Goal: Navigation & Orientation: Find specific page/section

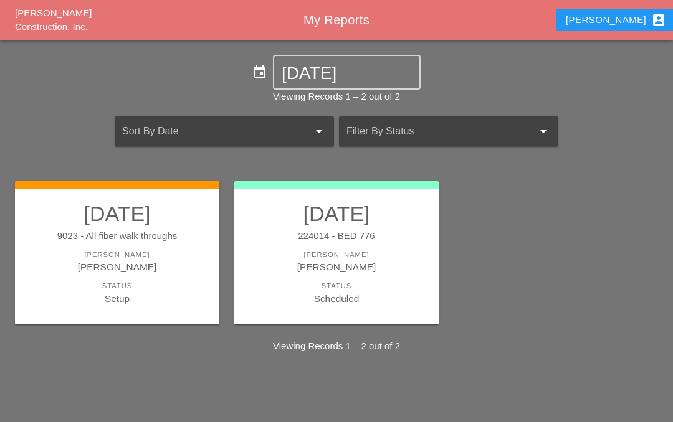
click at [158, 257] on div "[PERSON_NAME]" at bounding box center [116, 255] width 179 height 11
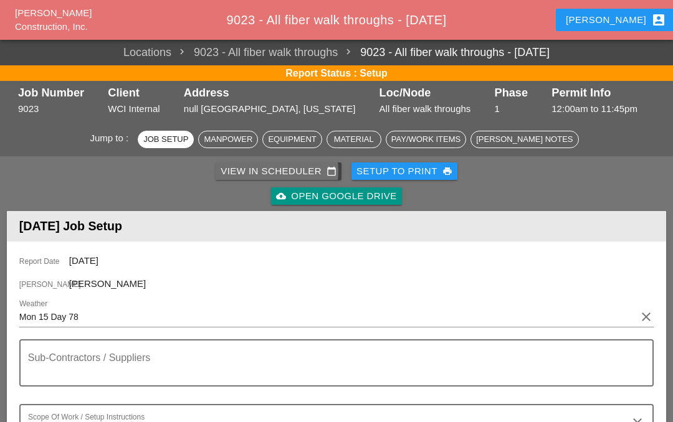
click at [262, 173] on div "View in Scheduler calendar_today" at bounding box center [279, 171] width 116 height 14
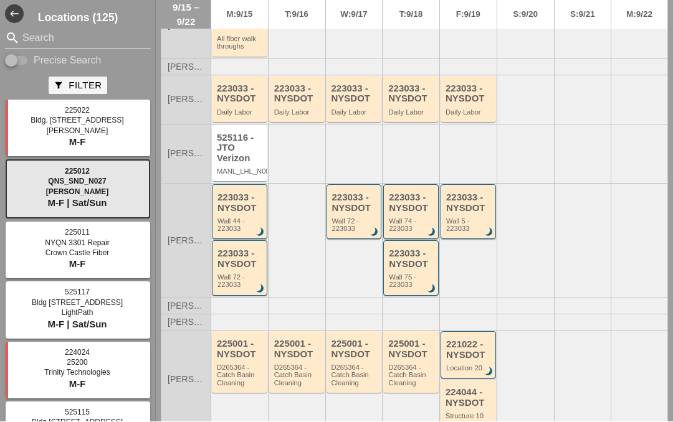
scroll to position [256, 0]
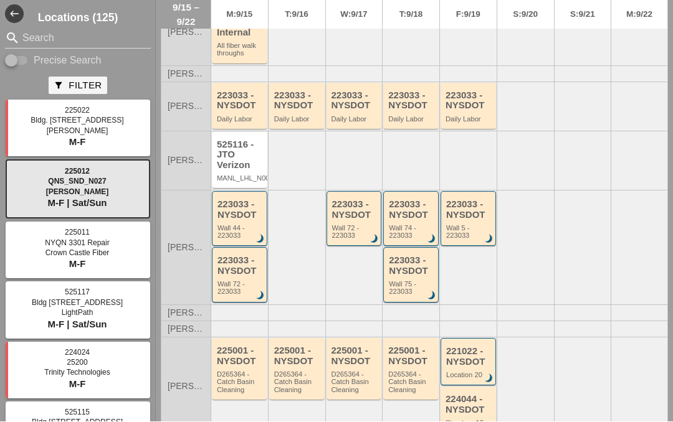
click at [234, 140] on div "525116 - JTO Verizon" at bounding box center [240, 155] width 47 height 31
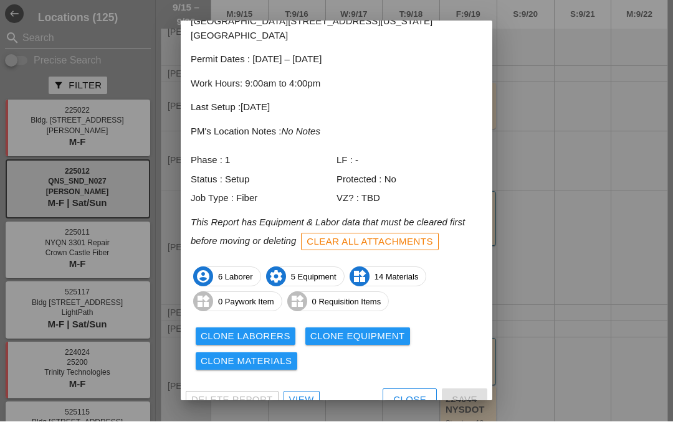
scroll to position [66, 0]
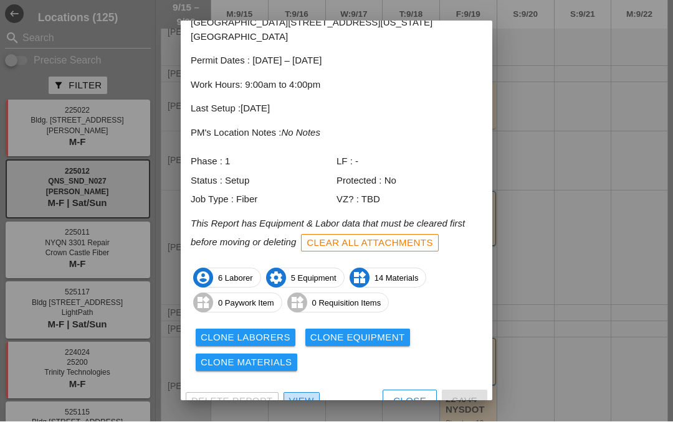
click at [297, 395] on div "View" at bounding box center [301, 402] width 25 height 14
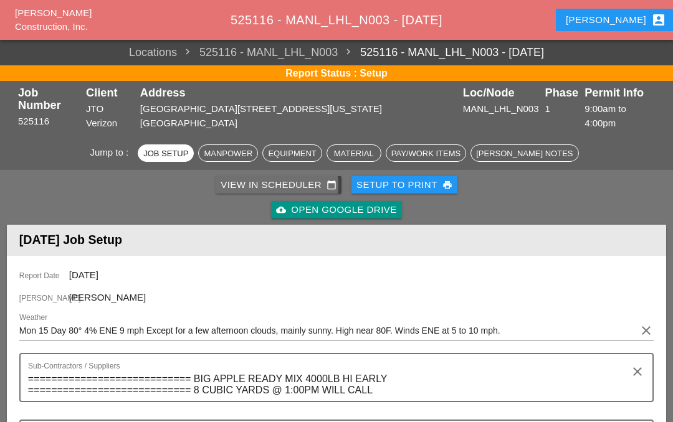
click at [279, 178] on div "View in Scheduler calendar_today" at bounding box center [279, 185] width 116 height 14
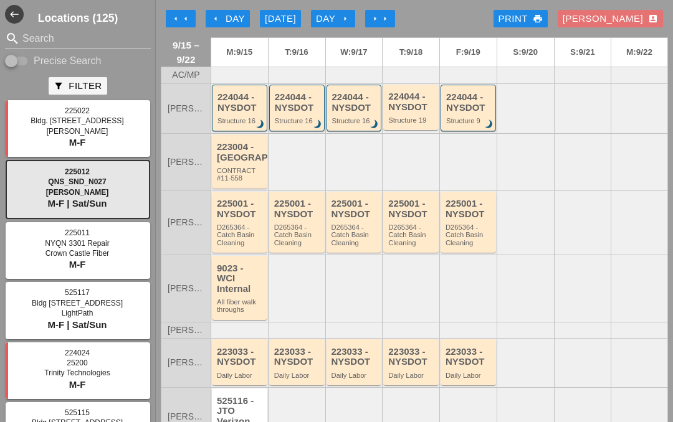
click at [238, 160] on div "223004 - [GEOGRAPHIC_DATA]" at bounding box center [240, 152] width 47 height 21
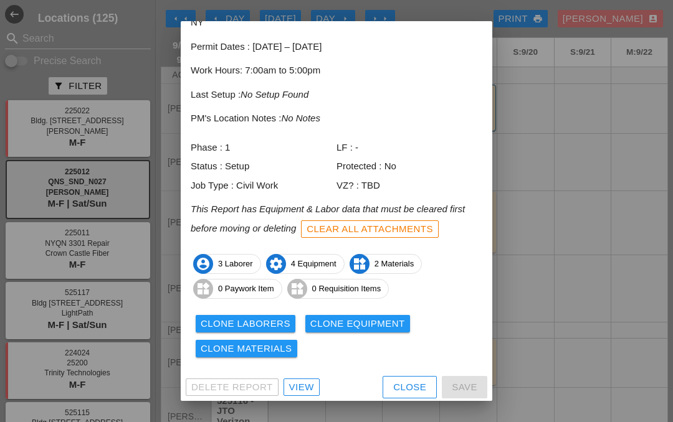
scroll to position [66, 0]
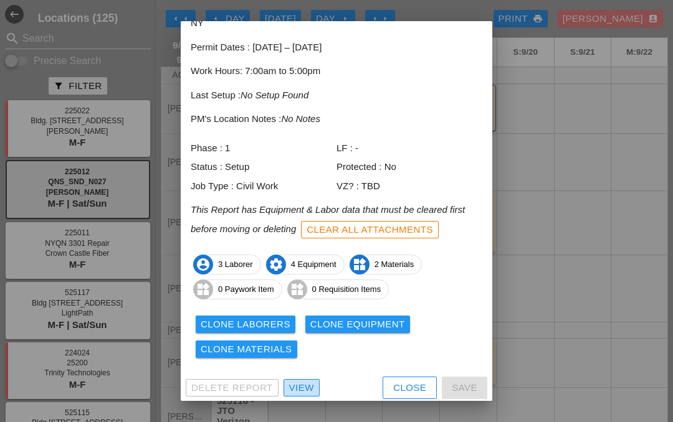
click at [304, 381] on div "View" at bounding box center [301, 388] width 25 height 14
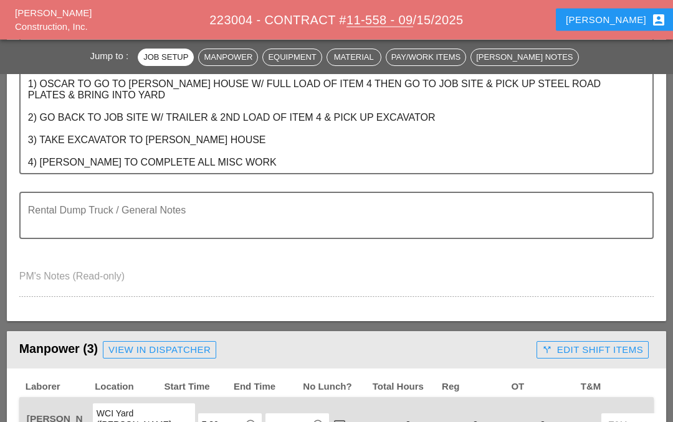
scroll to position [369, 0]
click at [645, 22] on button "Iwan account_box" at bounding box center [616, 20] width 120 height 22
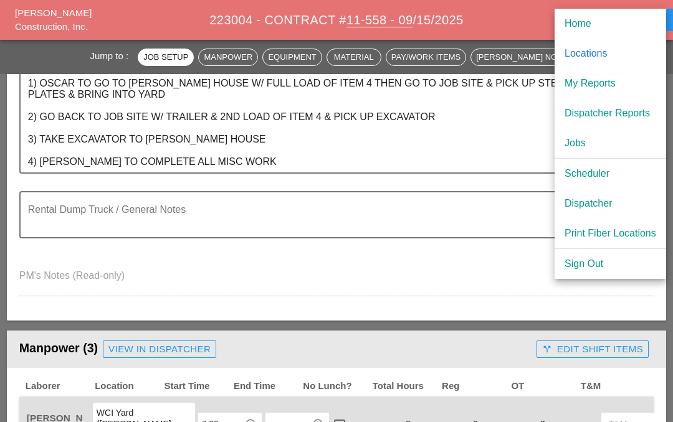
click at [512, 146] on textarea "SCOPE OF WORK [DATE]: 1) OSCAR TO GO TO [PERSON_NAME] HOUSE W/ FULL LOAD OF ITE…" at bounding box center [331, 111] width 607 height 121
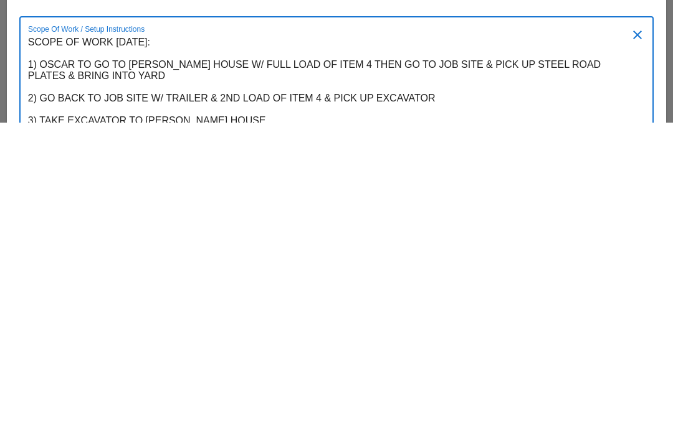
scroll to position [87, 0]
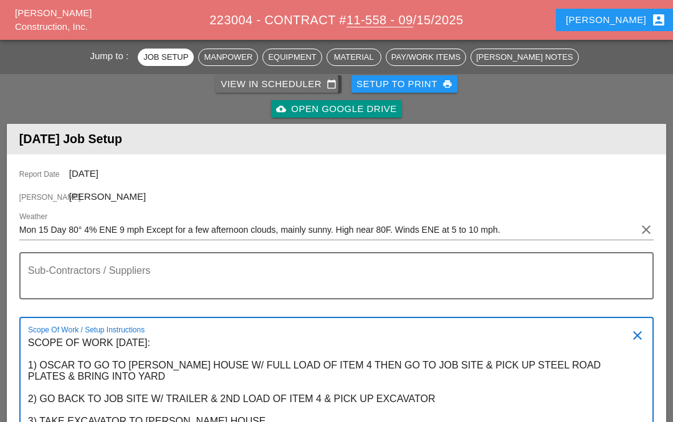
click at [271, 77] on div "View in Scheduler calendar_today" at bounding box center [279, 84] width 116 height 14
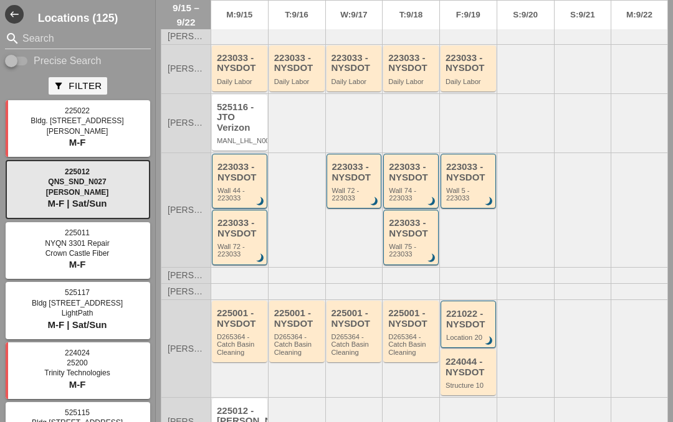
scroll to position [293, 0]
click at [230, 163] on div "223033 - NYSDOT" at bounding box center [240, 173] width 46 height 21
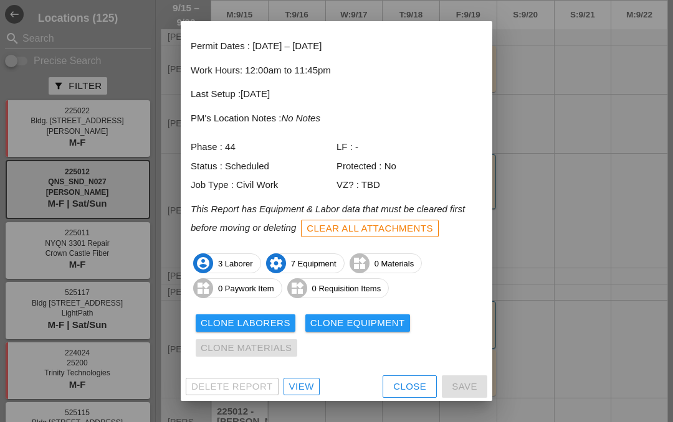
scroll to position [52, 0]
click at [301, 385] on div "View" at bounding box center [301, 388] width 25 height 14
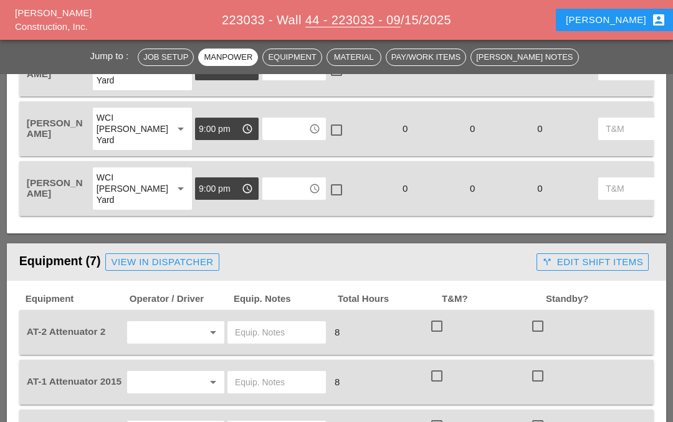
scroll to position [687, 0]
